Goal: Find specific page/section: Find specific page/section

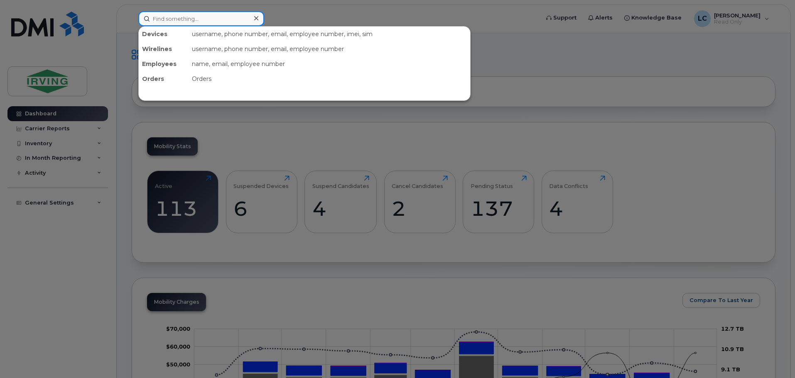
click at [165, 15] on input at bounding box center [201, 18] width 126 height 15
type input "i"
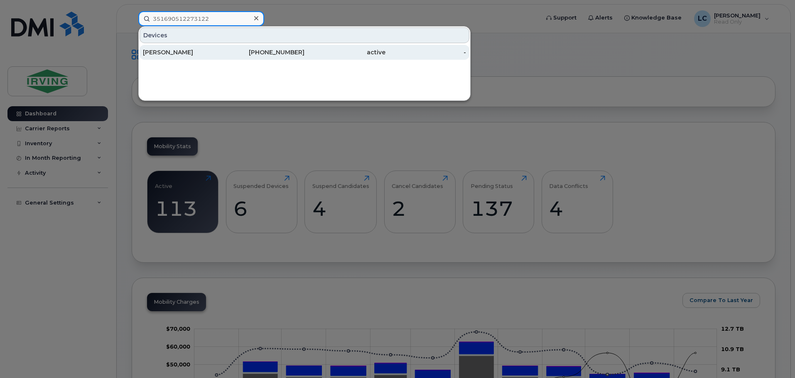
type input "351690512273122"
click at [171, 45] on link "[PERSON_NAME] [PHONE_NUMBER] active -" at bounding box center [304, 52] width 330 height 15
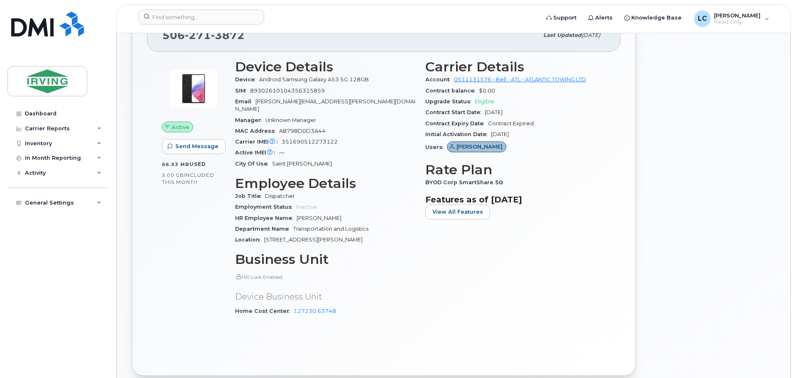
scroll to position [125, 0]
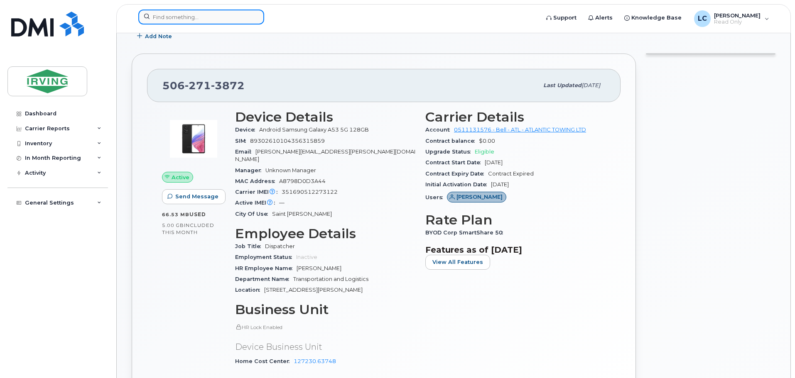
click at [163, 15] on input at bounding box center [201, 17] width 126 height 15
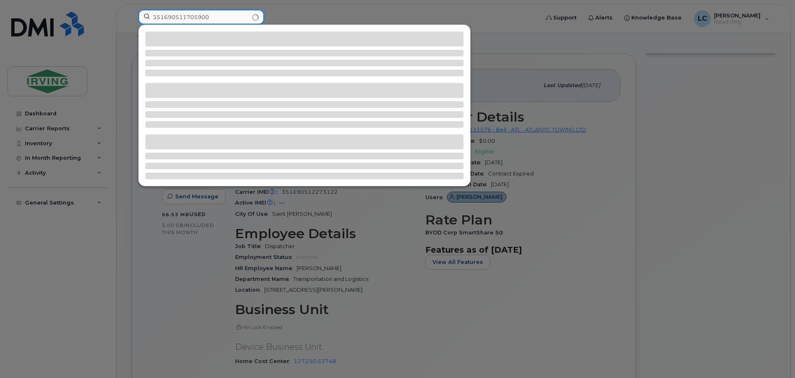
type input "351690511705900"
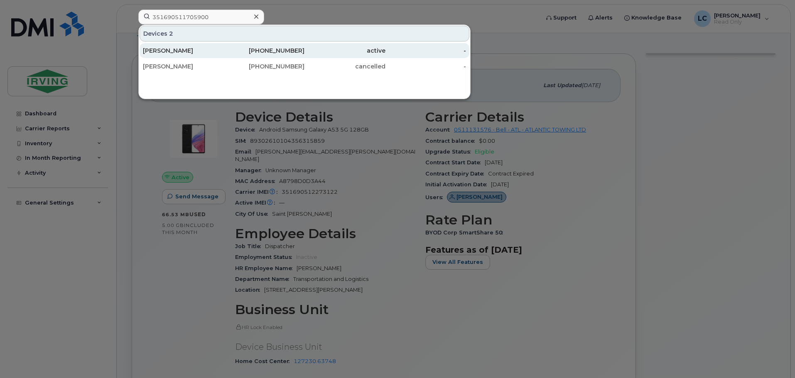
click at [309, 49] on div "active" at bounding box center [344, 50] width 81 height 8
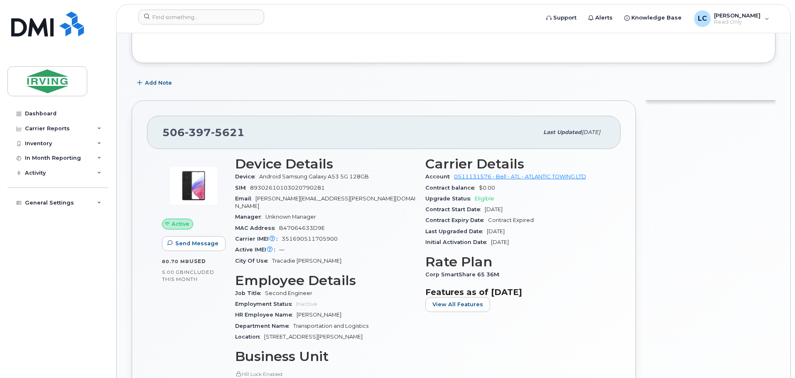
scroll to position [166, 0]
